Goal: Check status

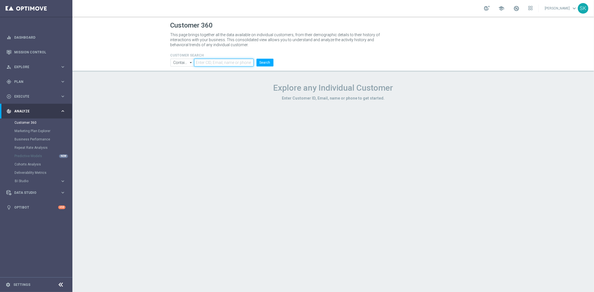
click at [221, 62] on input "text" at bounding box center [223, 63] width 59 height 8
paste input "1251626"
type input "1251626"
click at [256, 59] on button "Search" at bounding box center [264, 63] width 17 height 8
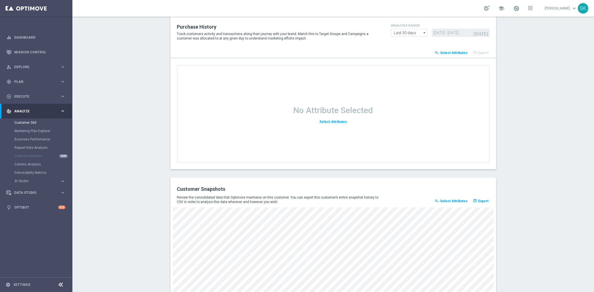
scroll to position [672, 0]
